Goal: Task Accomplishment & Management: Complete application form

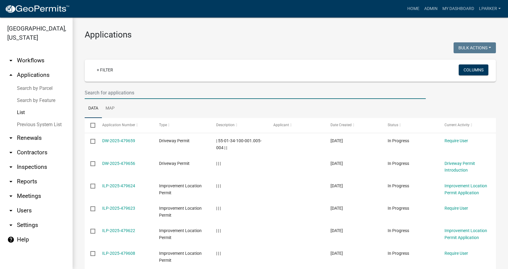
click at [113, 90] on input "text" at bounding box center [255, 92] width 341 height 12
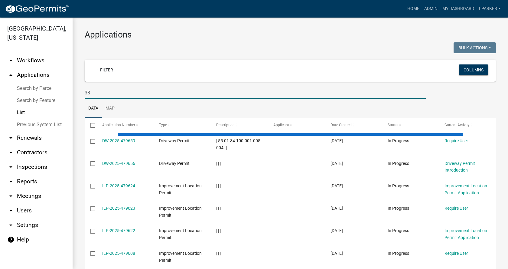
type input "3"
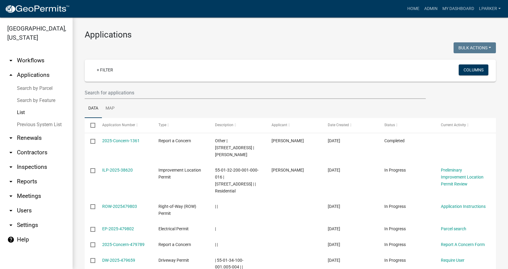
click at [47, 87] on link "Search by Parcel" at bounding box center [36, 88] width 73 height 12
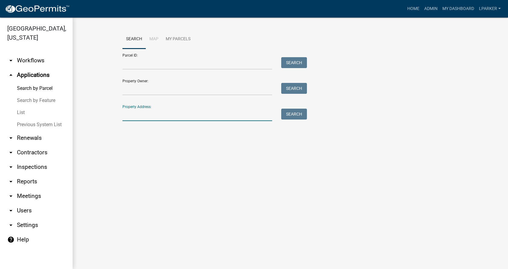
drag, startPoint x: 143, startPoint y: 118, endPoint x: 213, endPoint y: 102, distance: 72.3
click at [143, 118] on input "Property Address:" at bounding box center [197, 114] width 150 height 12
type input "4007 [PERSON_NAME]"
click at [299, 115] on button "Search" at bounding box center [294, 113] width 26 height 11
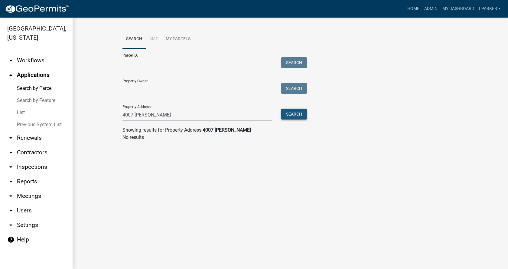
click at [296, 116] on button "Search" at bounding box center [294, 113] width 26 height 11
click at [20, 111] on link "List" at bounding box center [36, 112] width 73 height 12
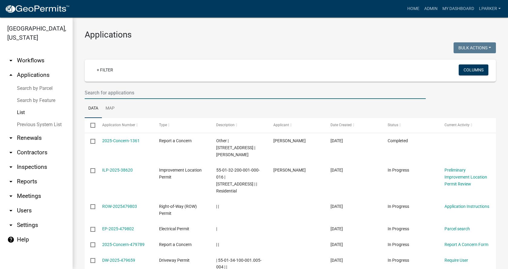
click at [104, 89] on input "text" at bounding box center [255, 92] width 341 height 12
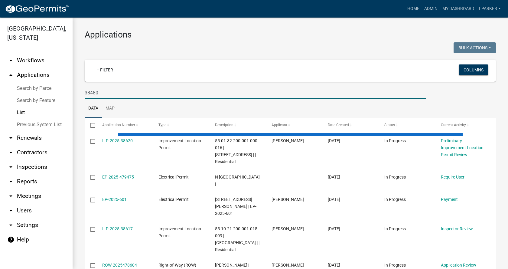
type input "38480"
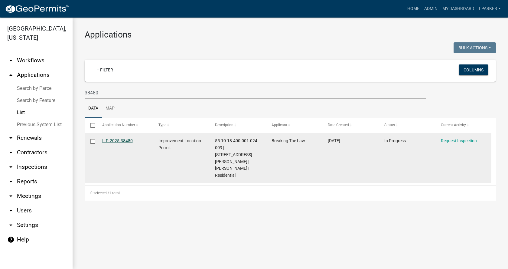
click at [118, 140] on link "ILP-2025-38480" at bounding box center [117, 140] width 31 height 5
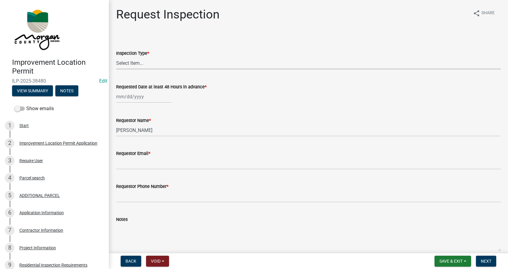
click at [133, 64] on select "Select Item... Footer Hole Bonding Underslab Foundation, Piers, Tie downs Prewa…" at bounding box center [308, 63] width 384 height 12
click at [116, 57] on select "Select Item... Footer Hole Bonding Underslab Foundation, Piers, Tie downs Prewa…" at bounding box center [308, 63] width 384 height 12
select select "c1069762-7260-45a2-b327-2fba892271d4"
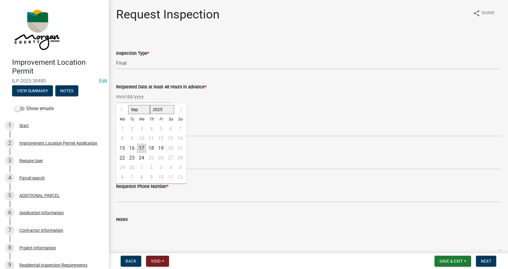
click at [125, 99] on div "[DATE] Mo Tu We Th Fr Sa Su 1 2 3 4 5 6 7 8 9 10 11 12 13 14 15 16 17 18 19 20 …" at bounding box center [143, 96] width 55 height 12
click at [152, 146] on div "18" at bounding box center [151, 148] width 10 height 10
type input "[DATE]"
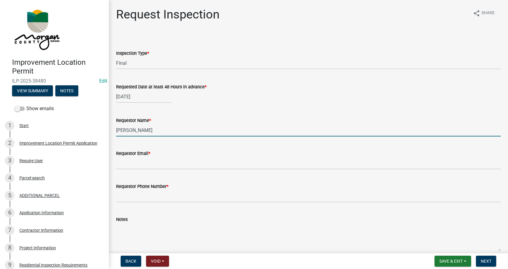
drag, startPoint x: 153, startPoint y: 131, endPoint x: 106, endPoint y: 125, distance: 47.2
click at [112, 130] on div "Requestor Name * [PERSON_NAME]" at bounding box center [308, 122] width 393 height 28
type input "[PERSON_NAME]"
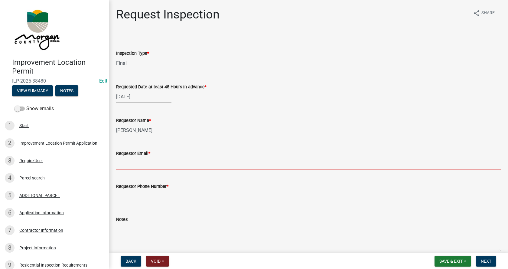
click at [150, 165] on input "Requestor Email *" at bounding box center [308, 163] width 384 height 12
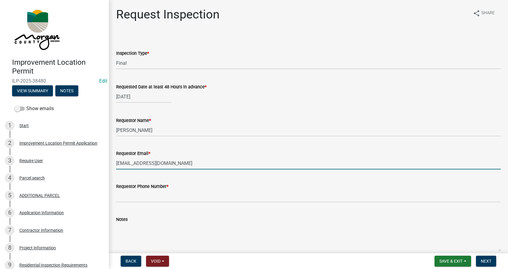
type input "[EMAIL_ADDRESS][DOMAIN_NAME]"
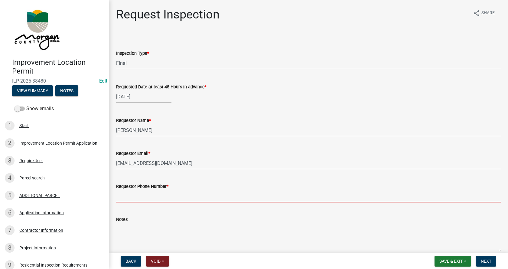
click at [128, 196] on input "Requestor Phone Number *" at bounding box center [308, 196] width 384 height 12
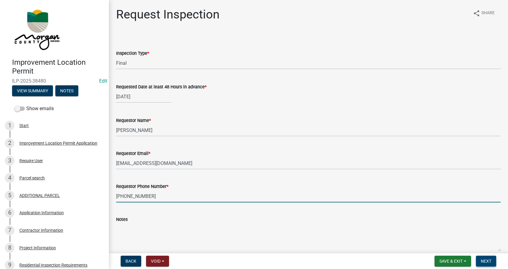
type input "[PHONE_NUMBER]"
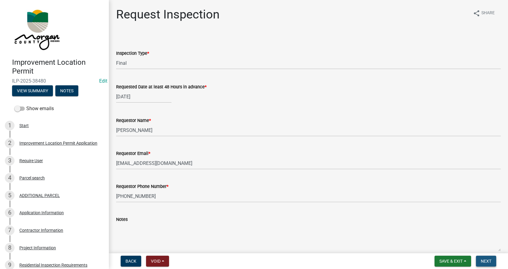
click at [489, 259] on span "Next" at bounding box center [486, 260] width 11 height 5
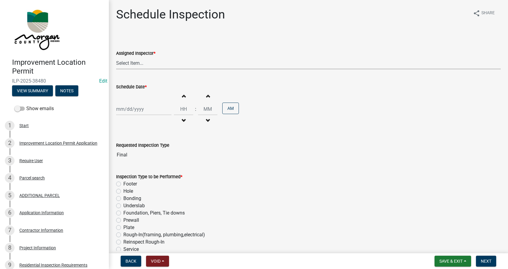
click at [140, 62] on select "Select Item... [PERSON_NAME] ([PERSON_NAME]) AndrewMason ([PERSON_NAME])" at bounding box center [308, 63] width 384 height 12
select select "47d75678-cf87-418f-879d-88d5340f2bcb"
click at [116, 57] on select "Select Item... [PERSON_NAME] ([PERSON_NAME]) AndrewMason ([PERSON_NAME])" at bounding box center [308, 63] width 384 height 12
click at [133, 111] on div at bounding box center [143, 109] width 55 height 12
select select "9"
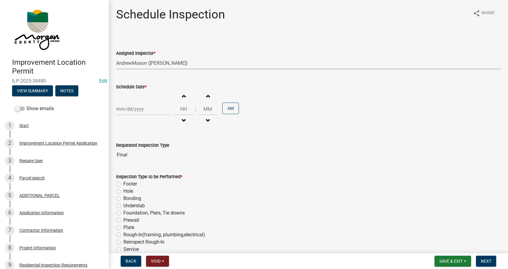
select select "2025"
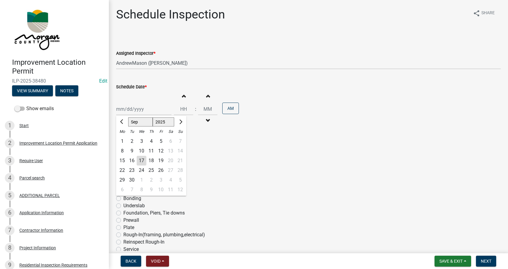
click at [150, 159] on div "18" at bounding box center [151, 161] width 10 height 10
type input "[DATE]"
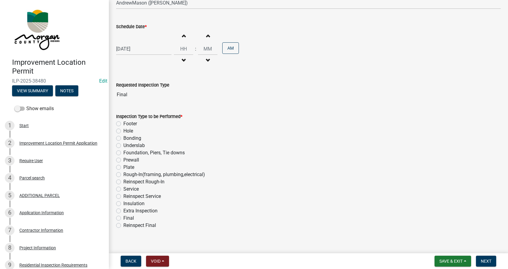
scroll to position [60, 0]
click at [123, 218] on label "Final" at bounding box center [128, 217] width 11 height 7
click at [123, 218] on input "Final" at bounding box center [125, 216] width 4 height 4
radio input "true"
click at [463, 259] on button "Save & Exit" at bounding box center [452, 260] width 37 height 11
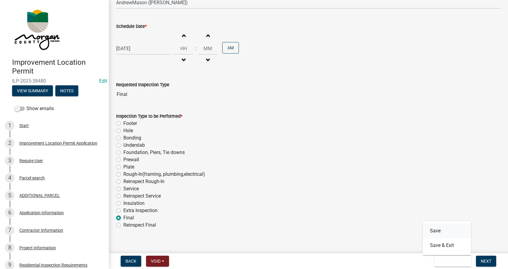
click at [434, 230] on button "Save" at bounding box center [446, 230] width 48 height 15
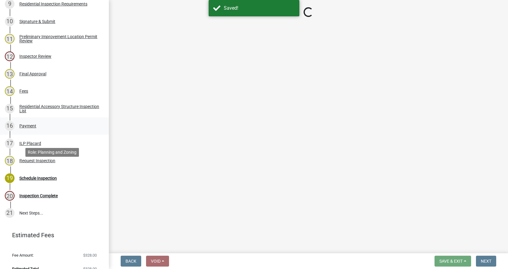
scroll to position [270, 0]
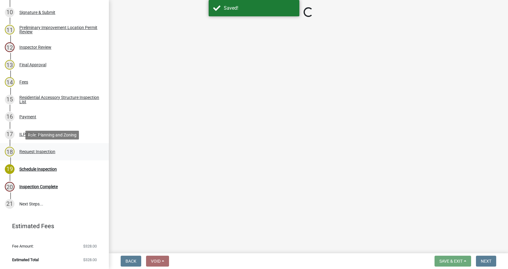
click at [28, 150] on div "Request Inspection" at bounding box center [37, 151] width 36 height 4
select select "c1069762-7260-45a2-b327-2fba892271d4"
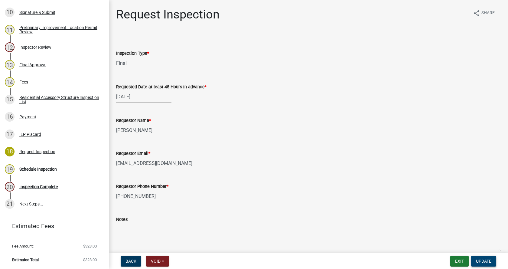
click at [481, 260] on span "Update" at bounding box center [483, 260] width 15 height 5
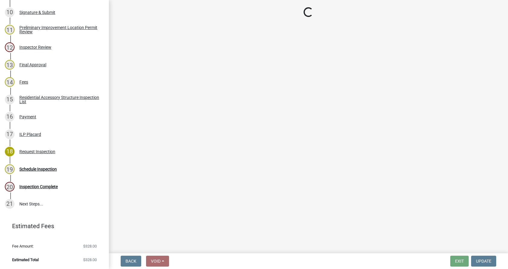
select select "47d75678-cf87-418f-879d-88d5340f2bcb"
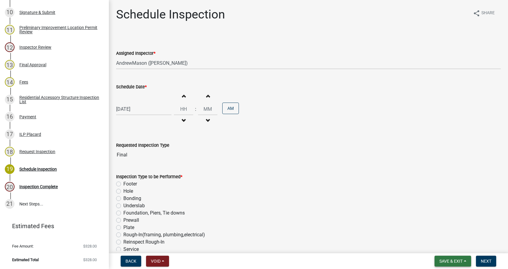
click at [461, 260] on span "Save & Exit" at bounding box center [450, 260] width 23 height 5
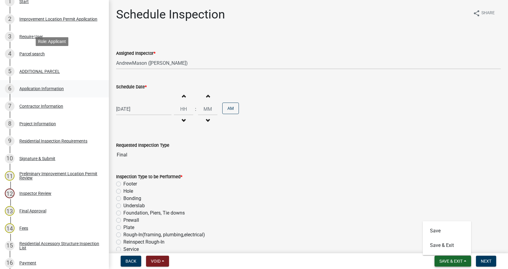
scroll to position [119, 0]
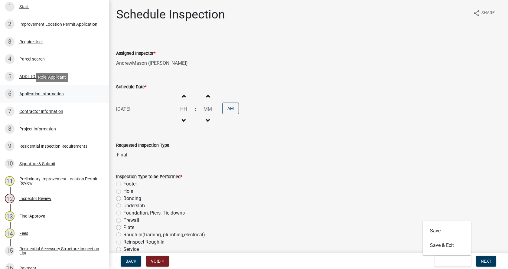
click at [30, 92] on div "Application Information" at bounding box center [41, 94] width 44 height 4
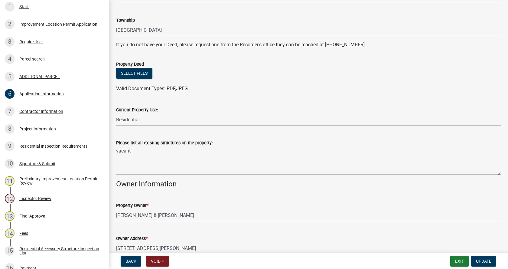
scroll to position [121, 0]
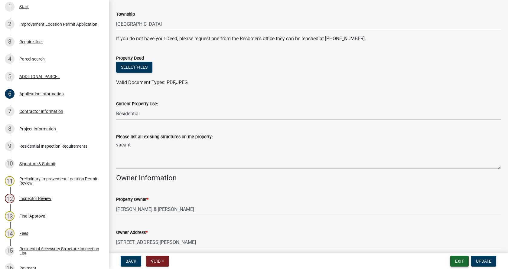
click at [455, 260] on button "Exit" at bounding box center [459, 260] width 18 height 11
